Goal: Information Seeking & Learning: Find specific fact

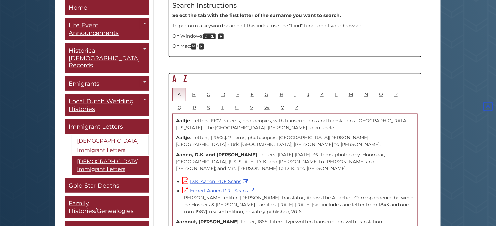
scroll to position [296, 0]
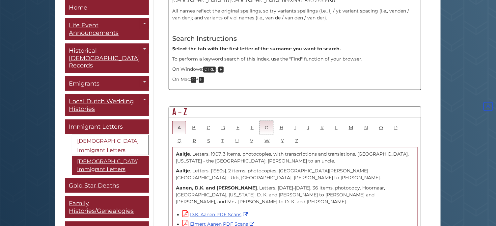
click at [263, 121] on link "G" at bounding box center [266, 127] width 14 height 13
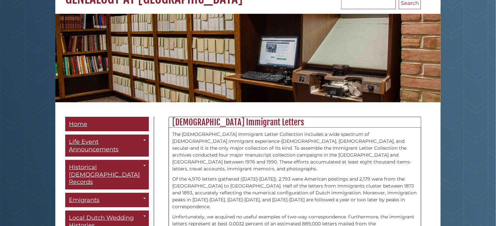
scroll to position [33, 0]
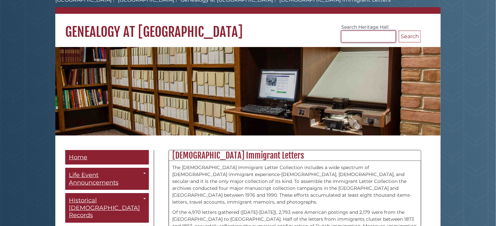
click at [365, 33] on input "Search [GEOGRAPHIC_DATA]" at bounding box center [368, 37] width 55 height 12
type input "**********"
click at [414, 36] on button "Search" at bounding box center [409, 37] width 22 height 12
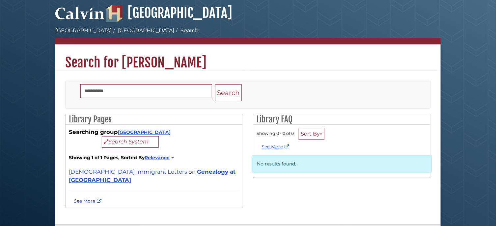
scroll to position [9, 0]
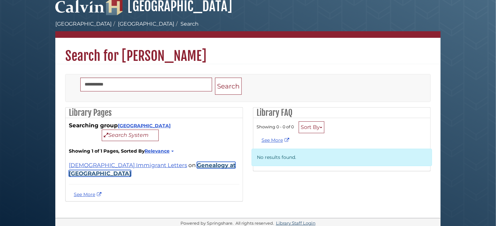
click at [193, 164] on link "Genealogy at [GEOGRAPHIC_DATA]" at bounding box center [152, 169] width 167 height 15
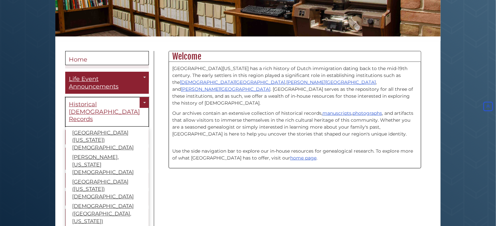
scroll to position [114, 0]
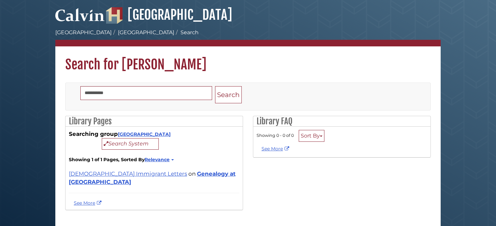
scroll to position [9, 0]
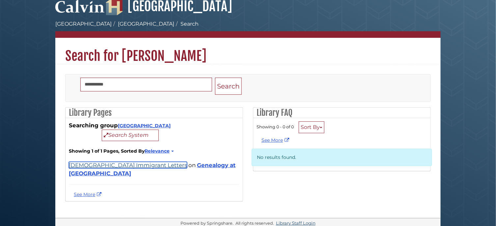
click at [100, 167] on link "[DEMOGRAPHIC_DATA] Immigrant Letters" at bounding box center [128, 165] width 118 height 7
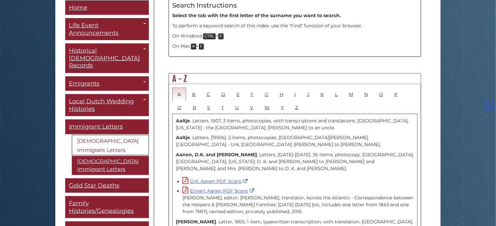
scroll to position [296, 0]
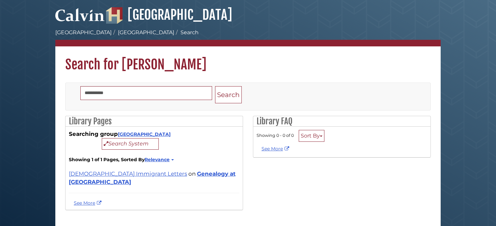
scroll to position [9, 0]
